Goal: Task Accomplishment & Management: Use online tool/utility

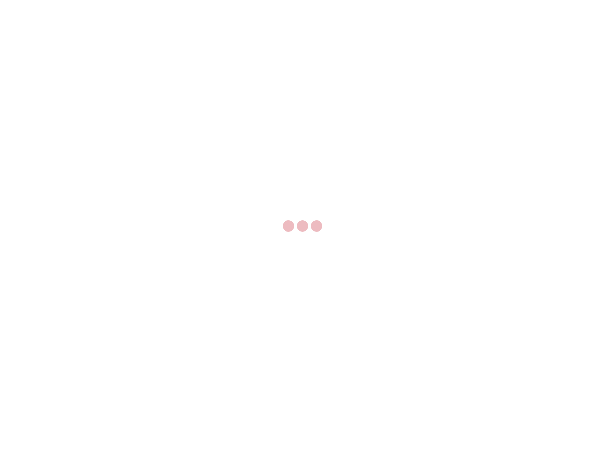
select select "US"
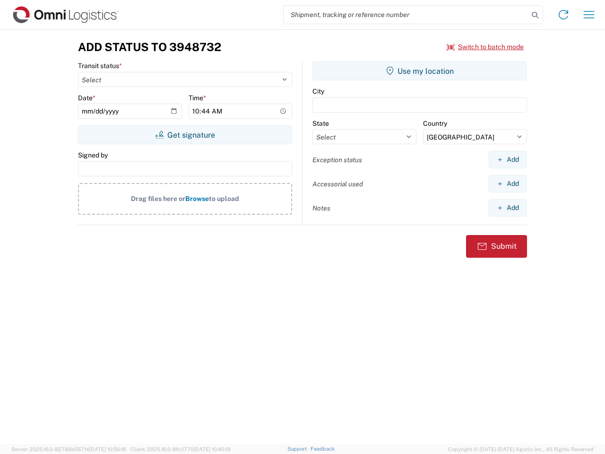
click at [406, 15] on input "search" at bounding box center [406, 15] width 245 height 18
click at [535, 15] on icon at bounding box center [535, 15] width 13 height 13
click at [564, 15] on icon at bounding box center [563, 14] width 15 height 15
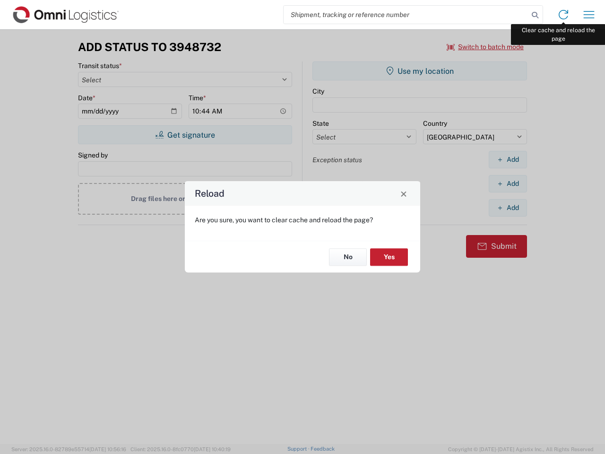
click at [589, 15] on div "Reload Are you sure, you want to clear cache and reload the page? No Yes" at bounding box center [302, 227] width 605 height 454
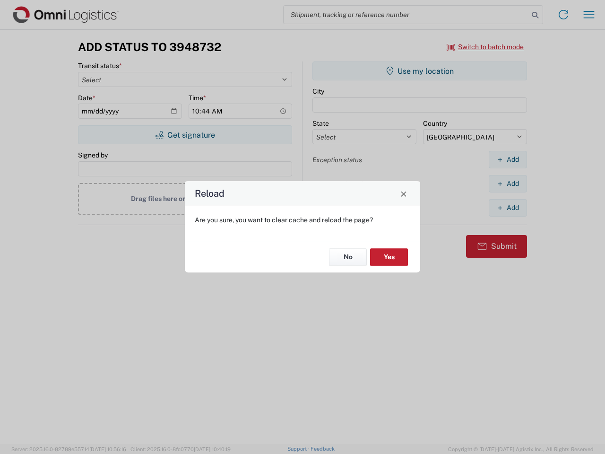
click at [486, 47] on div "Reload Are you sure, you want to clear cache and reload the page? No Yes" at bounding box center [302, 227] width 605 height 454
click at [185, 135] on div "Reload Are you sure, you want to clear cache and reload the page? No Yes" at bounding box center [302, 227] width 605 height 454
click at [420, 71] on div "Reload Are you sure, you want to clear cache and reload the page? No Yes" at bounding box center [302, 227] width 605 height 454
click at [508, 159] on div "Reload Are you sure, you want to clear cache and reload the page? No Yes" at bounding box center [302, 227] width 605 height 454
click at [508, 184] on div "Reload Are you sure, you want to clear cache and reload the page? No Yes" at bounding box center [302, 227] width 605 height 454
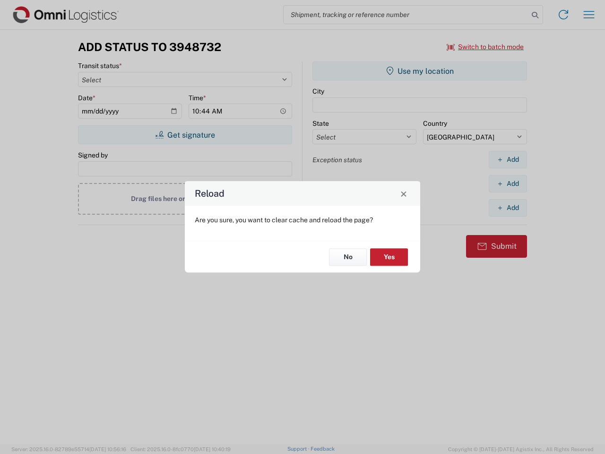
click at [508, 208] on div "Reload Are you sure, you want to clear cache and reload the page? No Yes" at bounding box center [302, 227] width 605 height 454
